Goal: Complete application form: Complete application form

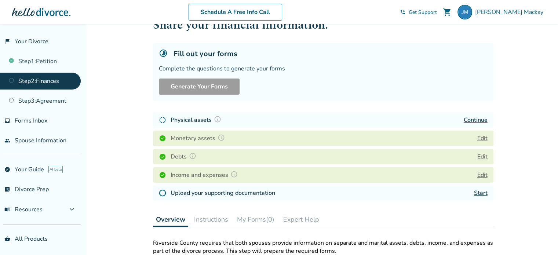
scroll to position [21, 0]
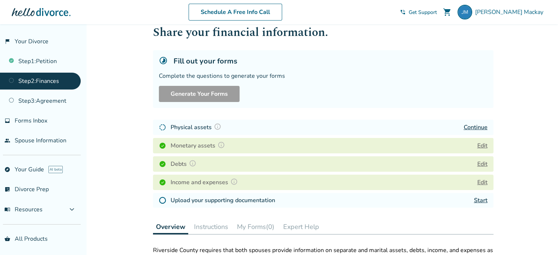
click at [473, 128] on link "Continue" at bounding box center [475, 127] width 24 height 8
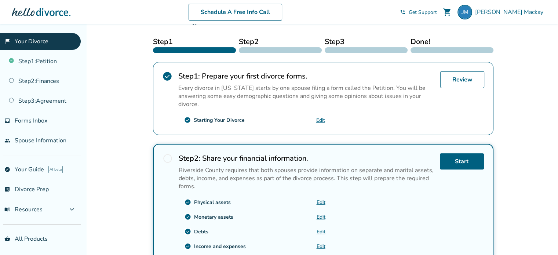
scroll to position [114, 0]
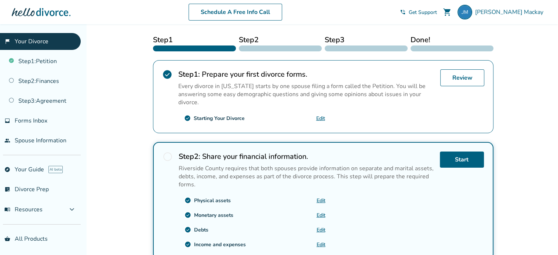
click at [410, 186] on p "Riverside County requires that both spouses provide information on separate and…" at bounding box center [306, 176] width 255 height 24
click at [165, 155] on span "radio_button_unchecked" at bounding box center [167, 156] width 10 height 10
click at [458, 160] on link "Start" at bounding box center [462, 159] width 44 height 16
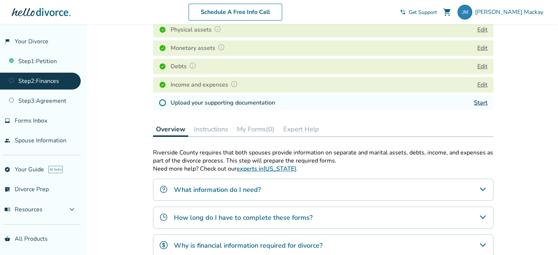
scroll to position [119, 0]
click at [483, 101] on link "Start" at bounding box center [481, 102] width 14 height 8
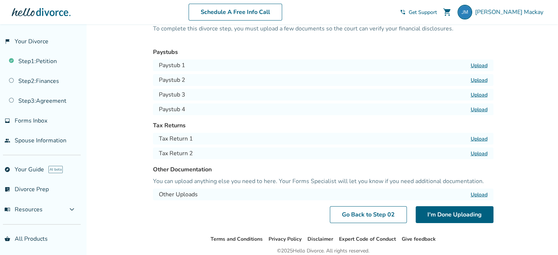
scroll to position [44, 0]
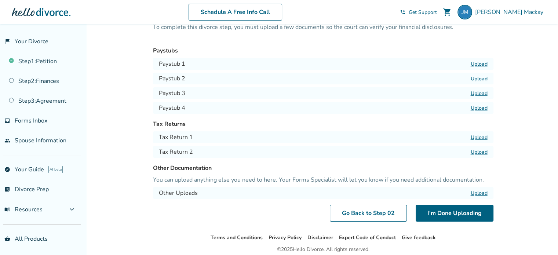
click at [475, 137] on label "Upload" at bounding box center [478, 137] width 17 height 7
click at [0, 0] on input "Upload" at bounding box center [0, 0] width 0 height 0
click at [479, 151] on label "Upload" at bounding box center [478, 152] width 17 height 7
click at [0, 0] on input "Upload" at bounding box center [0, 0] width 0 height 0
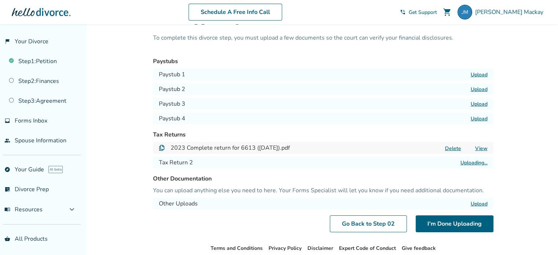
scroll to position [33, 0]
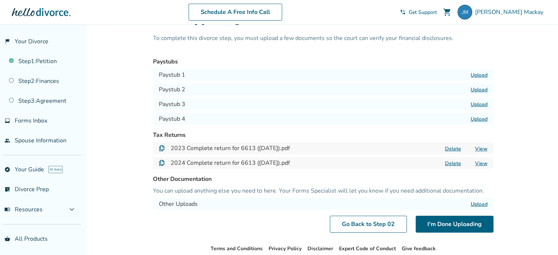
click at [474, 73] on label "Upload" at bounding box center [478, 75] width 17 height 7
click at [0, 0] on input "Upload" at bounding box center [0, 0] width 0 height 0
click at [475, 90] on label "Upload" at bounding box center [478, 89] width 17 height 7
click at [0, 0] on input "Upload" at bounding box center [0, 0] width 0 height 0
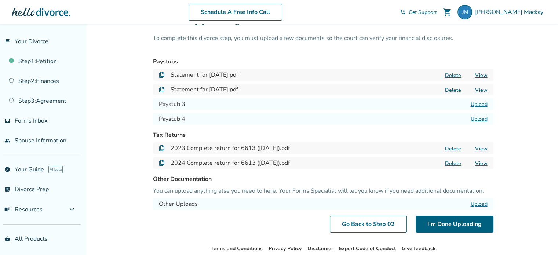
click at [478, 105] on label "Upload" at bounding box center [478, 104] width 17 height 7
click at [0, 0] on input "Upload" at bounding box center [0, 0] width 0 height 0
click at [480, 120] on label "Upload" at bounding box center [478, 119] width 17 height 7
click at [0, 0] on input "Upload" at bounding box center [0, 0] width 0 height 0
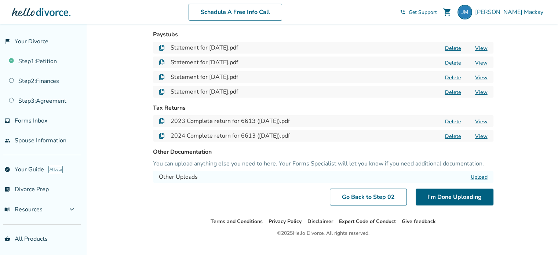
scroll to position [73, 0]
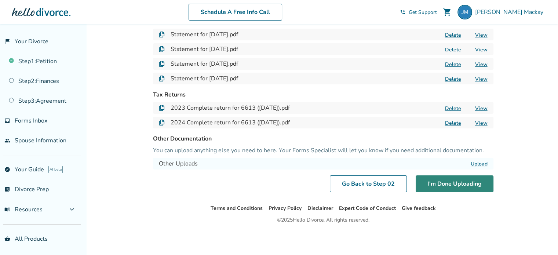
click at [446, 186] on button "I'm Done Uploading" at bounding box center [454, 183] width 78 height 17
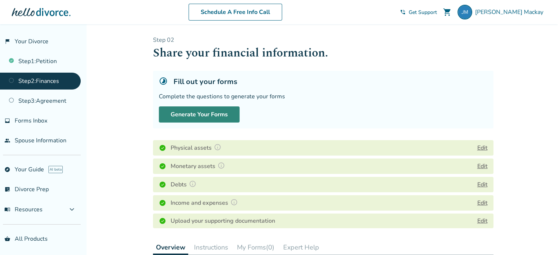
click at [198, 115] on button "Generate Your Forms" at bounding box center [199, 114] width 81 height 16
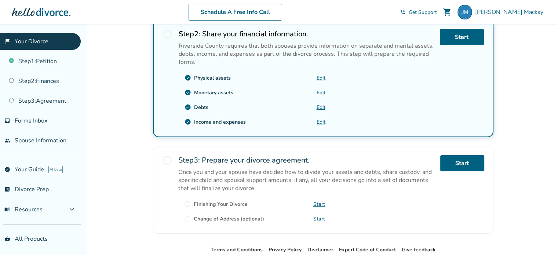
scroll to position [276, 0]
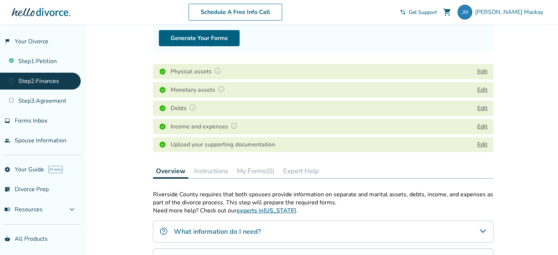
scroll to position [77, 0]
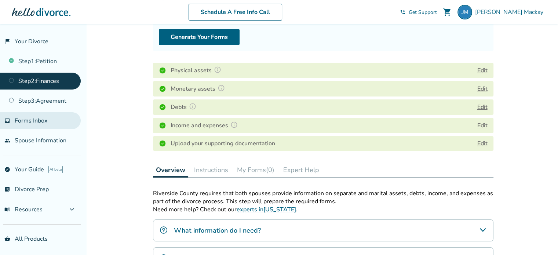
click at [37, 122] on span "Forms Inbox" at bounding box center [31, 121] width 33 height 8
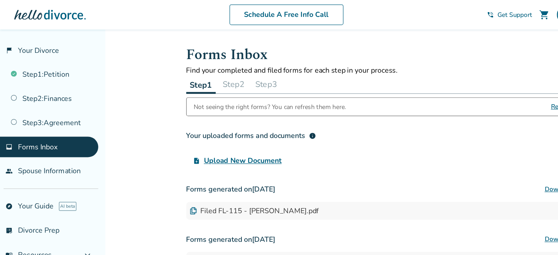
click at [193, 67] on button "Step 2" at bounding box center [192, 69] width 24 height 15
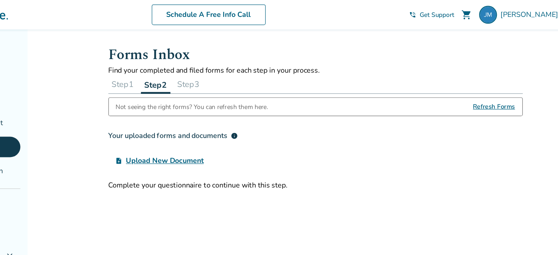
click at [476, 88] on span "Refresh Forms" at bounding box center [469, 87] width 34 height 15
click at [476, 89] on span "Refresh Forms" at bounding box center [469, 87] width 34 height 15
click at [472, 87] on span "Refresh Forms" at bounding box center [469, 87] width 34 height 15
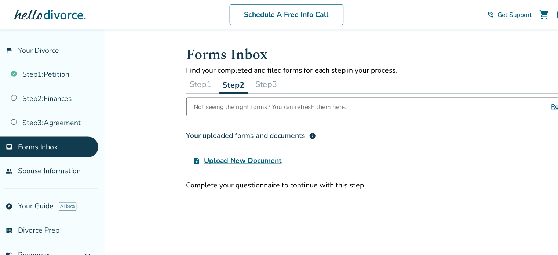
click at [159, 69] on button "Step 1" at bounding box center [165, 69] width 24 height 15
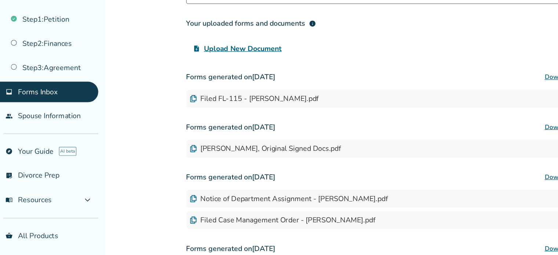
scroll to position [47, 0]
click at [53, 77] on link "Step 2 : Finances" at bounding box center [40, 81] width 81 height 17
